Goal: Transaction & Acquisition: Obtain resource

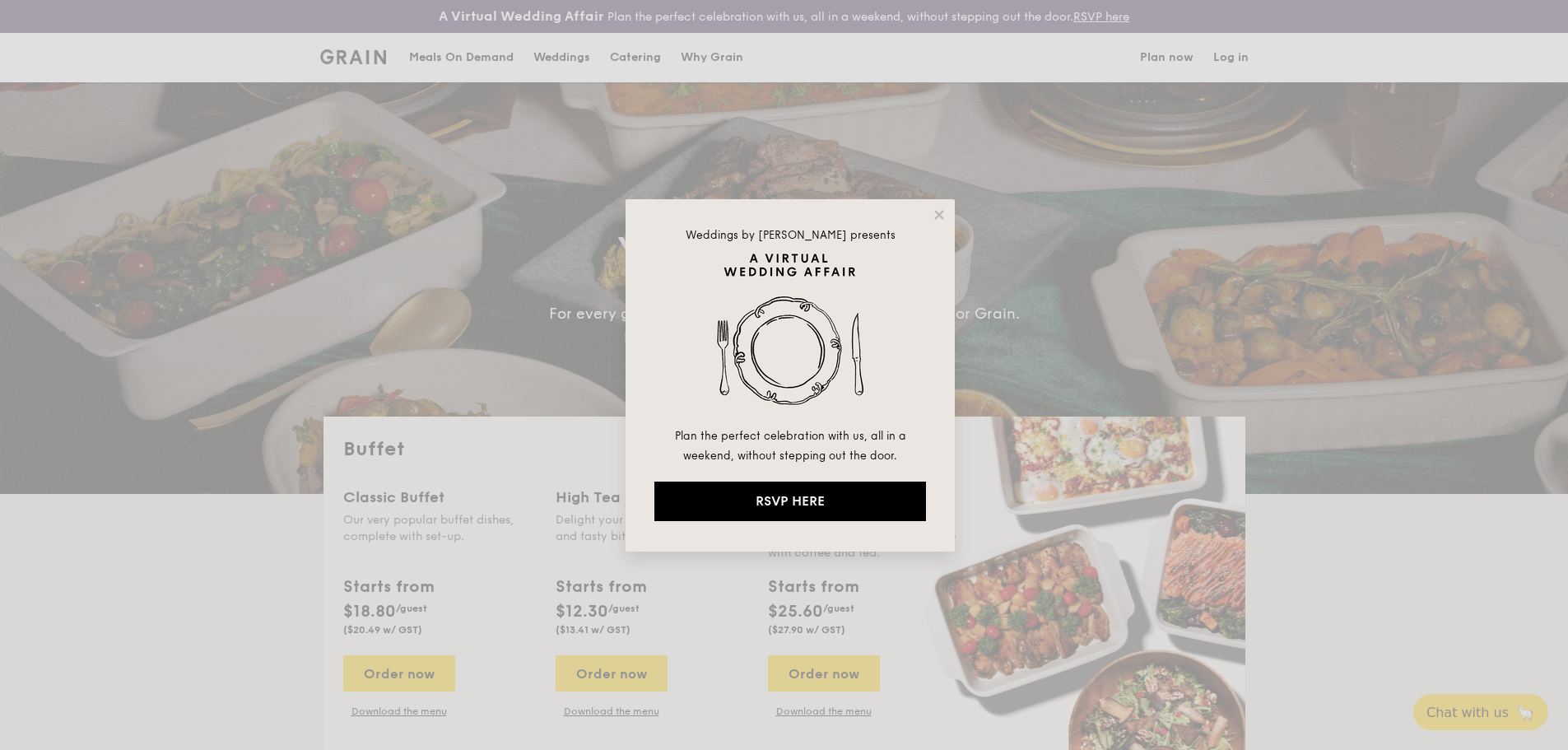
select select
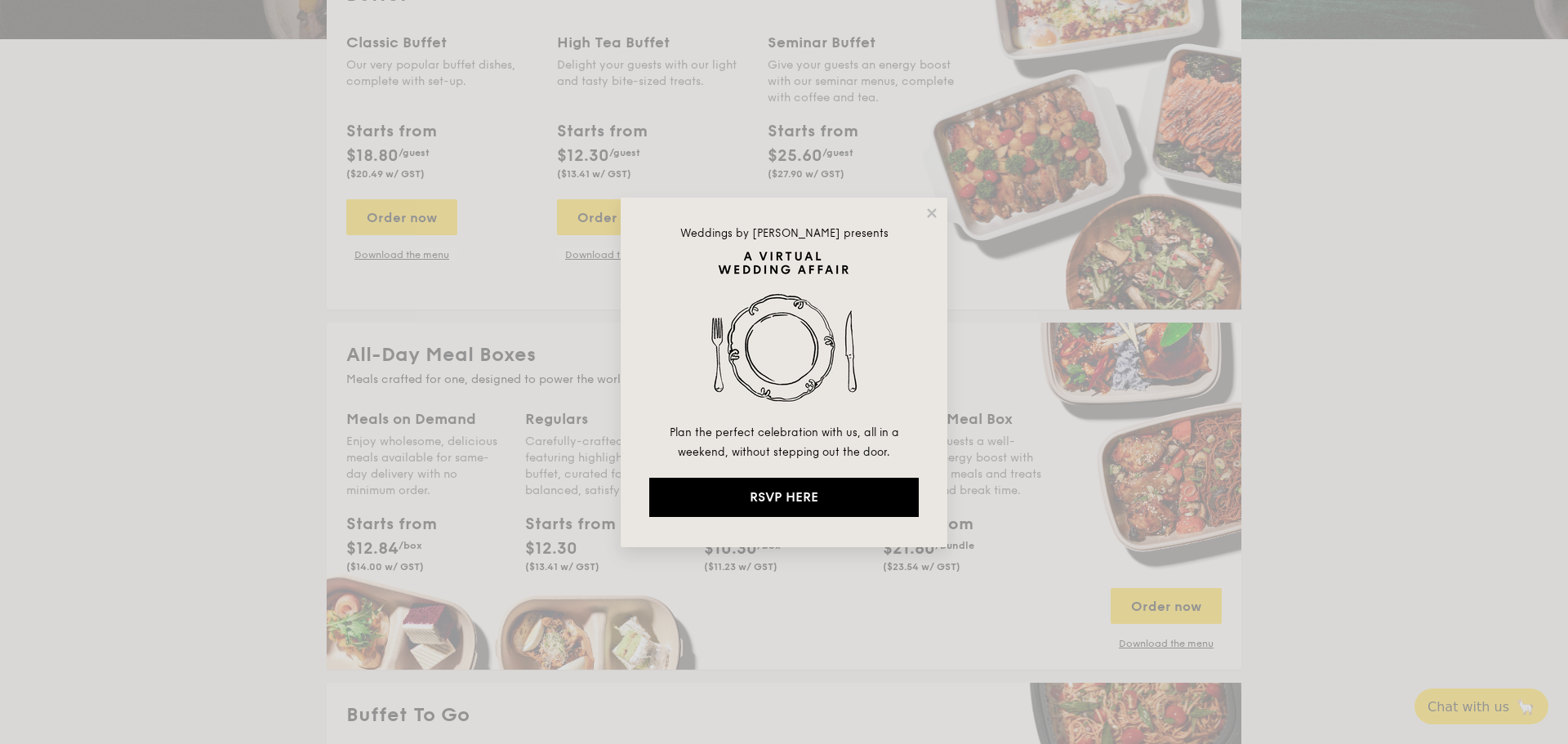
click at [935, 202] on div "Weddings by Grain presents Plan the perfect celebration with us, all in a weeke…" at bounding box center [784, 373] width 327 height 350
click at [929, 217] on icon at bounding box center [931, 212] width 9 height 9
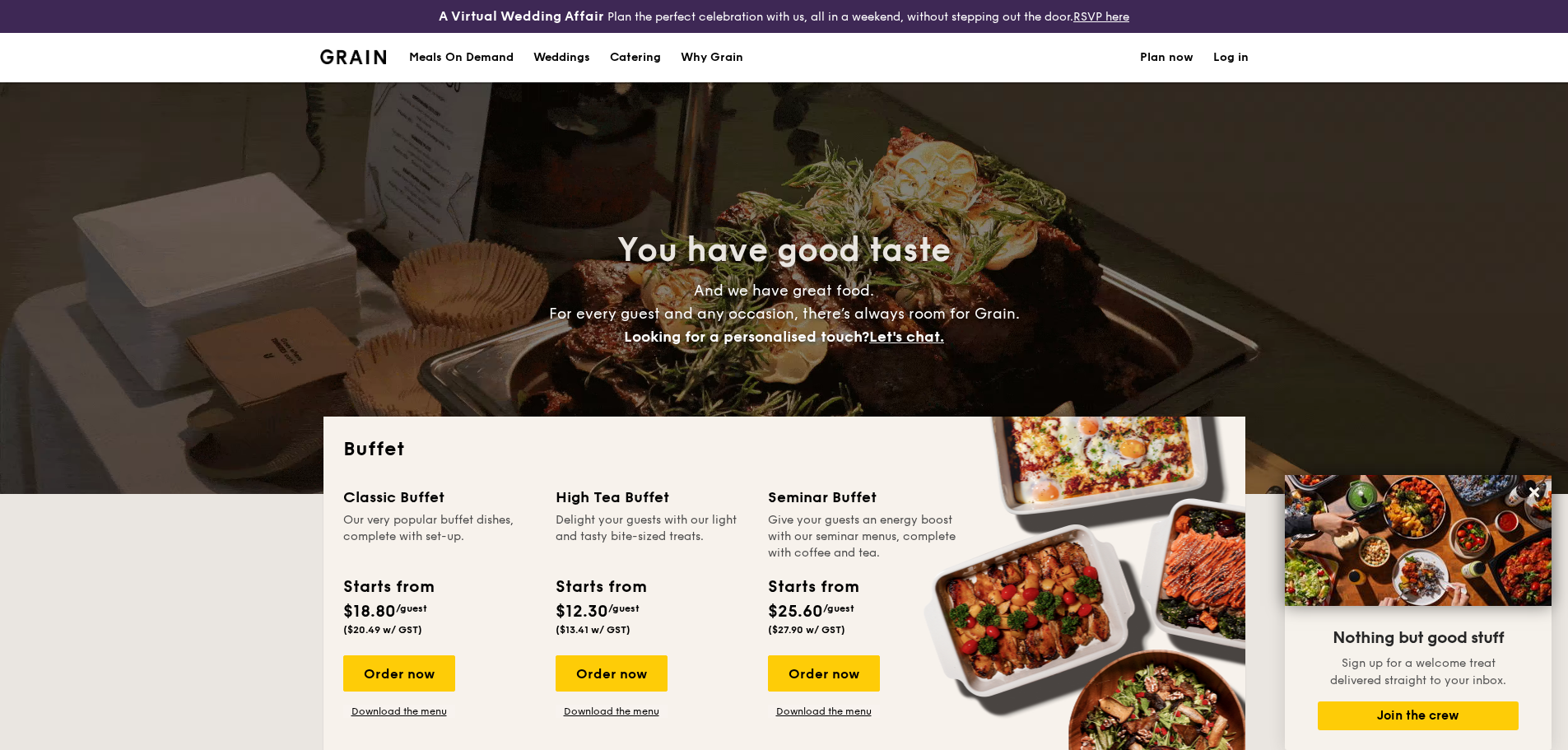
click at [710, 51] on div "Why Grain" at bounding box center [711, 57] width 62 height 50
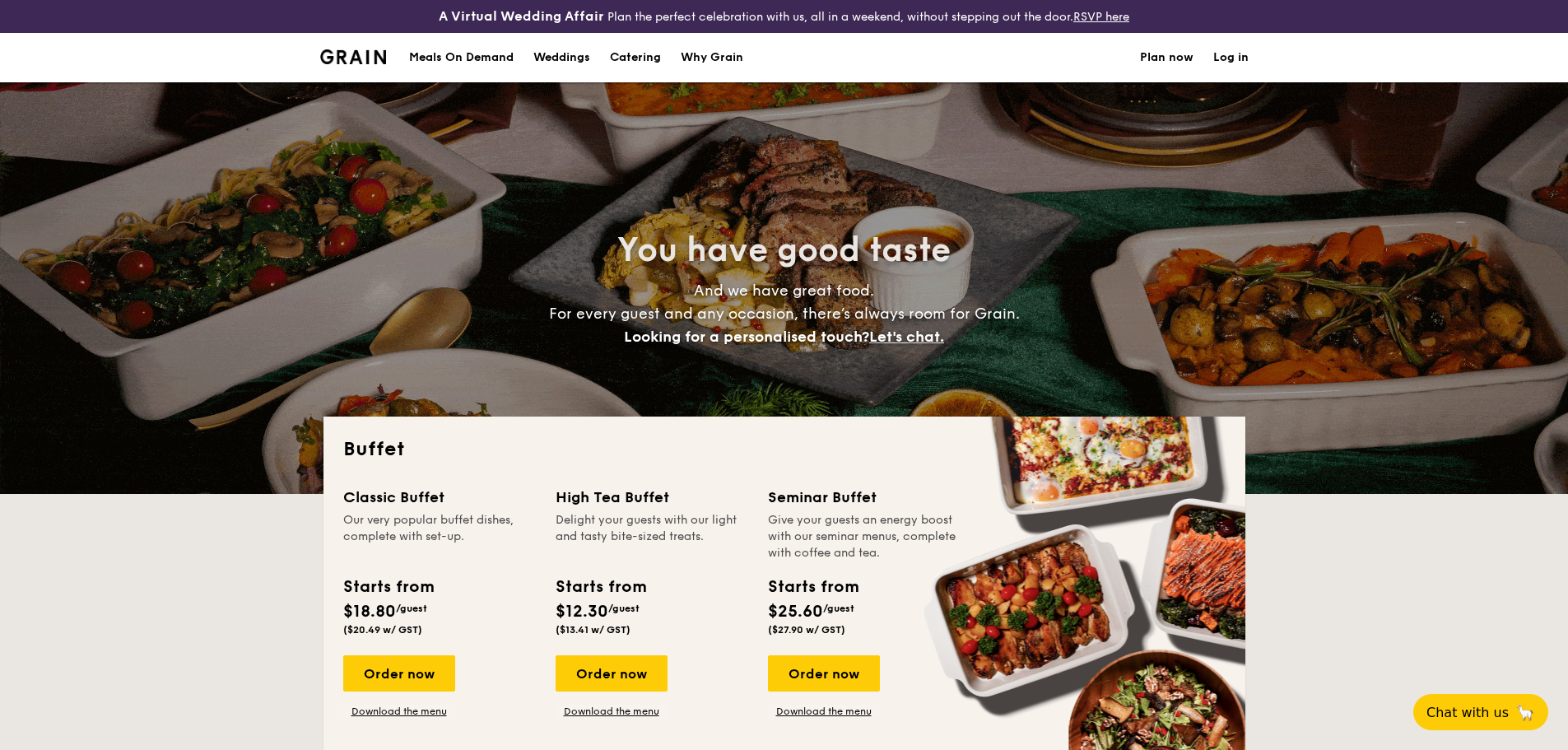
select select
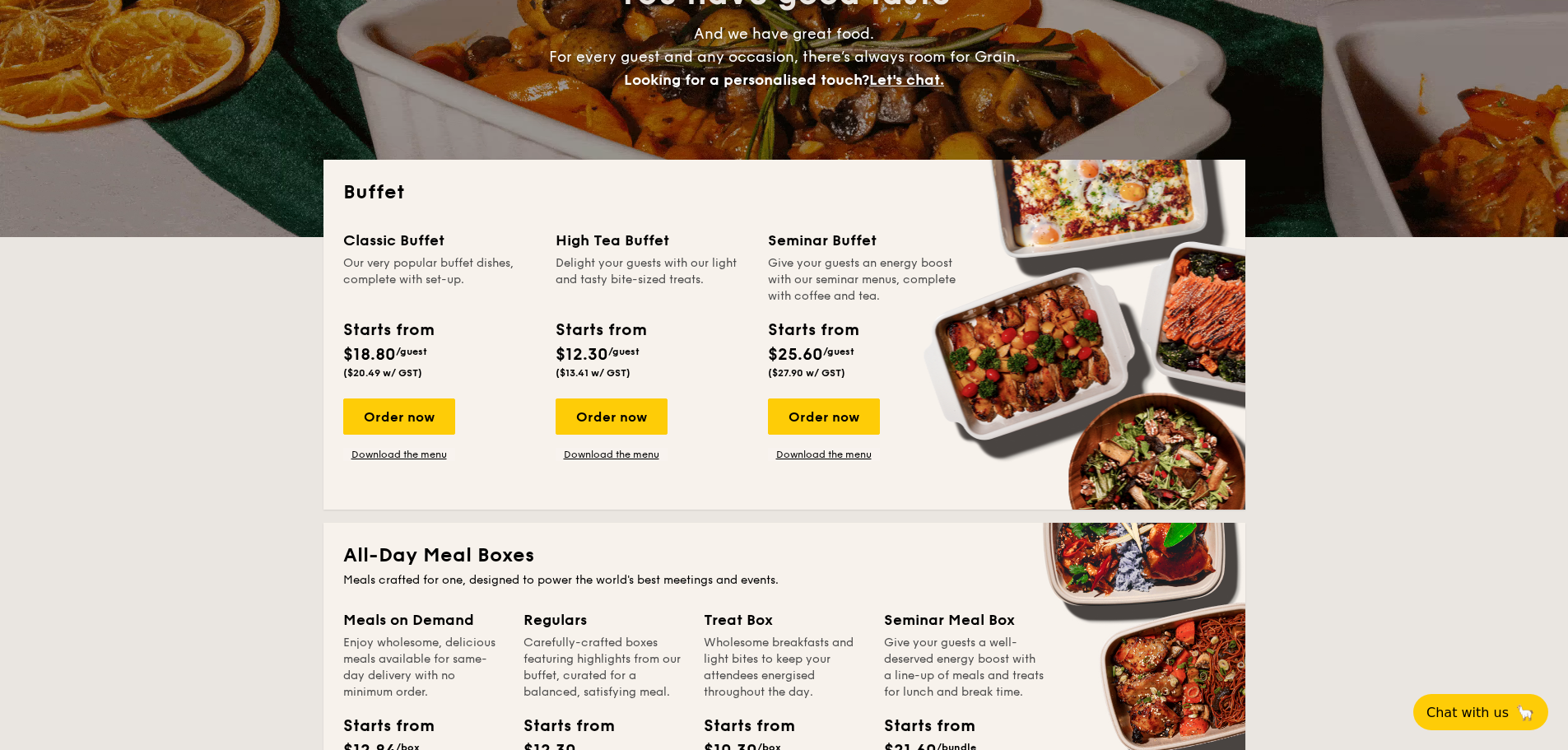
scroll to position [291, 0]
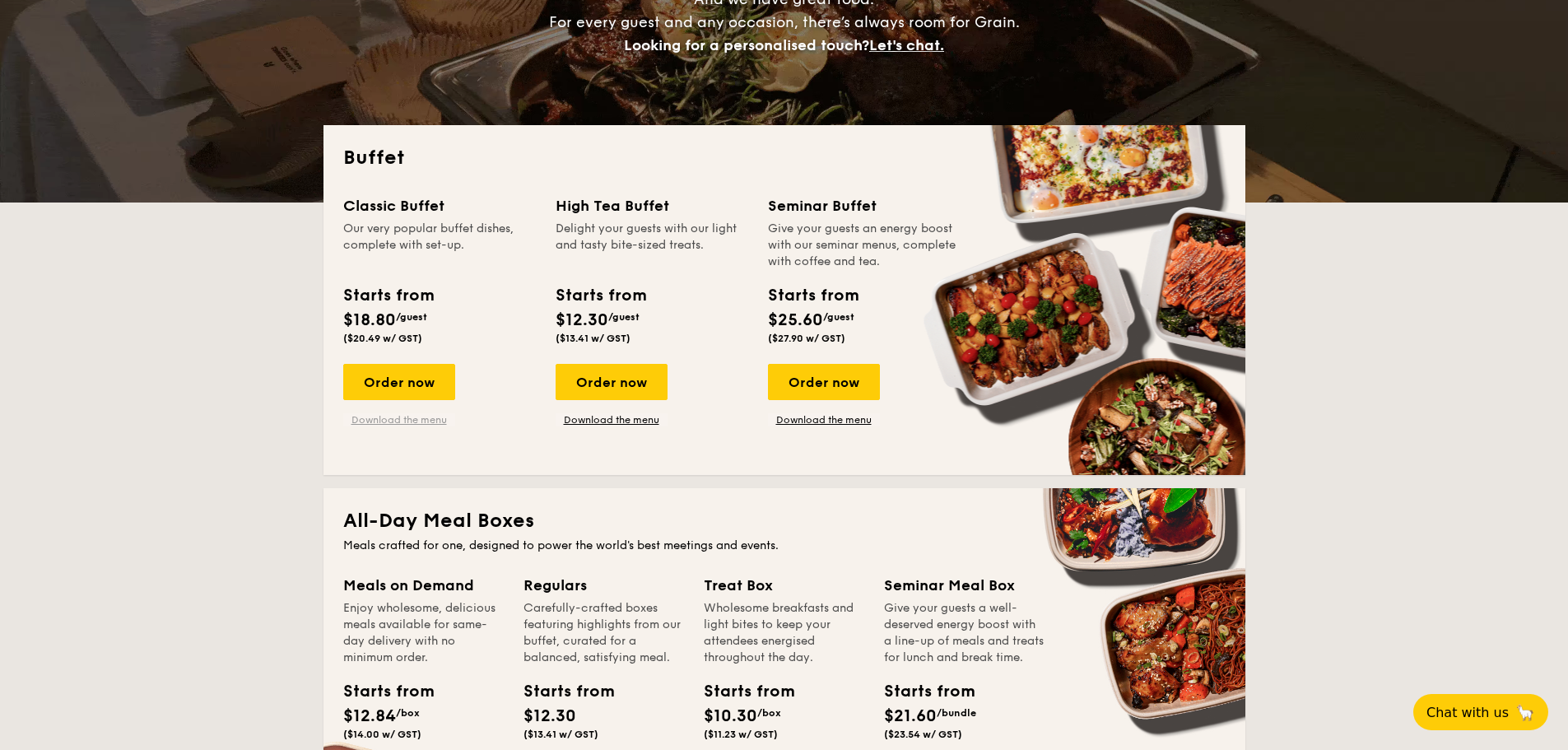
click at [405, 422] on link "Download the menu" at bounding box center [399, 420] width 112 height 13
